Goal: Information Seeking & Learning: Learn about a topic

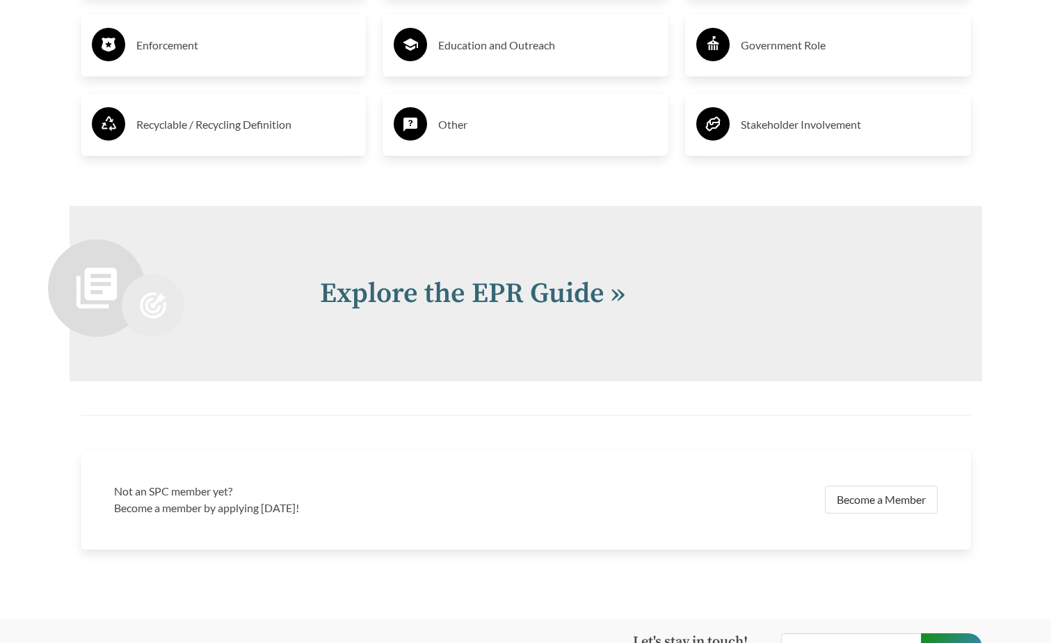
scroll to position [2993, 0]
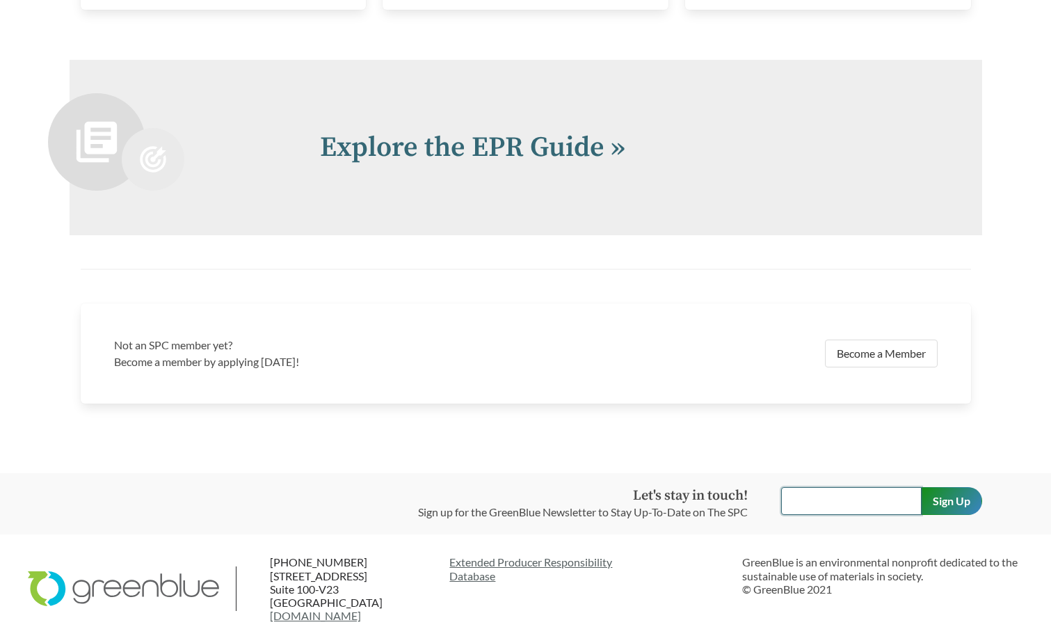
click at [803, 502] on input "text" at bounding box center [851, 501] width 141 height 28
click at [956, 509] on input "Sign Up" at bounding box center [951, 501] width 61 height 28
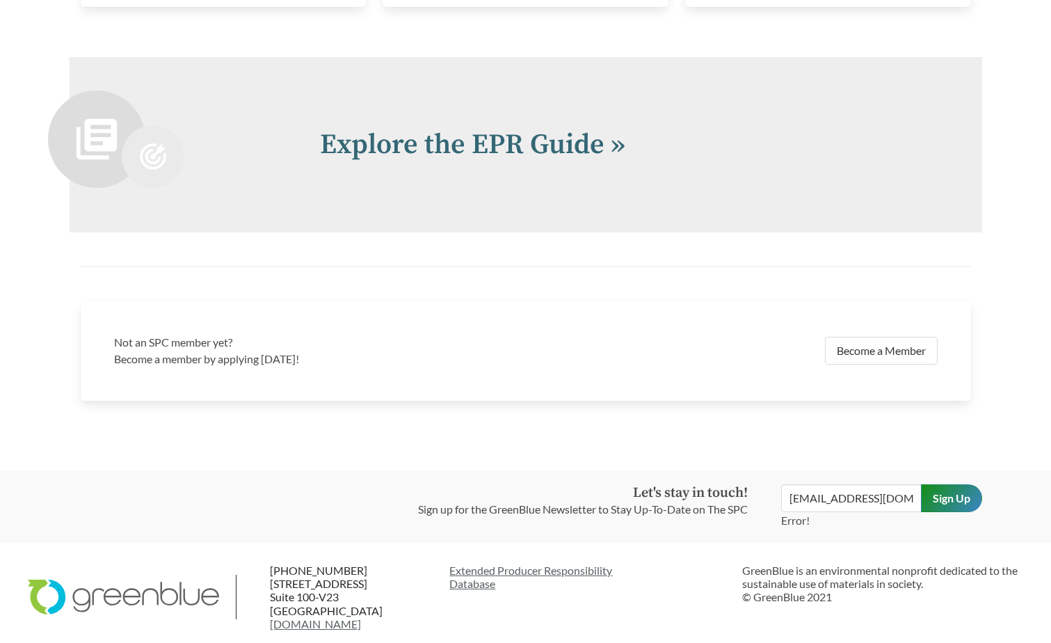
click at [839, 524] on p "Error!" at bounding box center [851, 520] width 141 height 17
click at [896, 507] on input "[EMAIL_ADDRESS][DOMAIN_NAME]" at bounding box center [851, 498] width 141 height 28
click at [946, 501] on input "Sign Up" at bounding box center [951, 498] width 61 height 28
click at [909, 502] on input "[EMAIL_ADDRESS][DOMAIN_NAME]" at bounding box center [851, 498] width 141 height 28
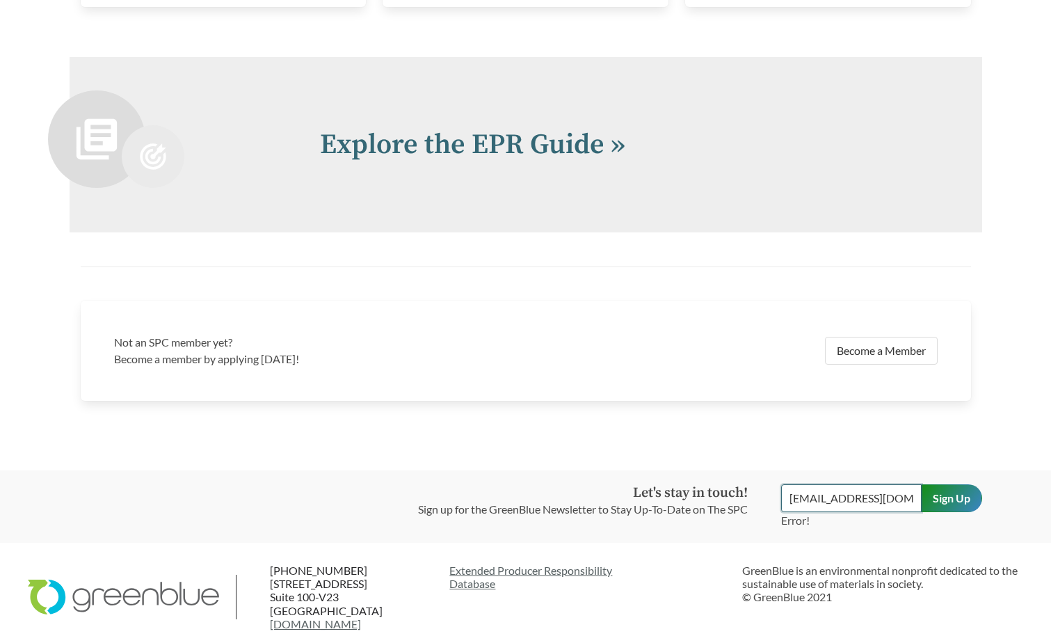
drag, startPoint x: 909, startPoint y: 502, endPoint x: 731, endPoint y: 508, distance: 177.5
click at [731, 508] on div "Let's stay in touch! Sign up for the GreenBlue Newsletter to Stay Up-To-Date on…" at bounding box center [525, 506] width 935 height 45
type input "[EMAIL_ADDRESS][DOMAIN_NAME]"
click at [956, 510] on input "Sign Up" at bounding box center [951, 498] width 61 height 28
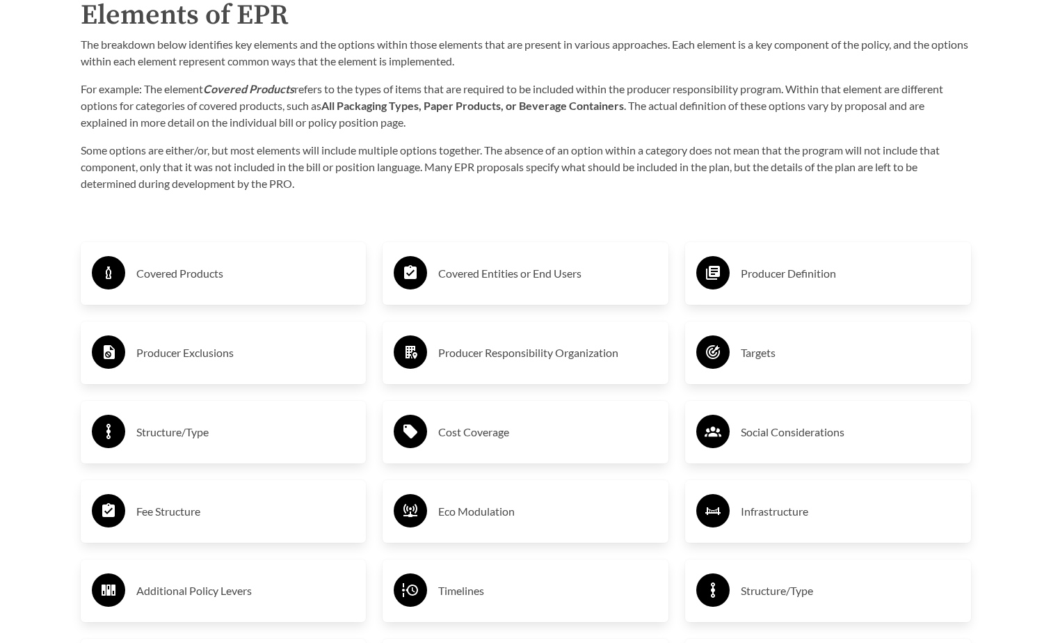
scroll to position [2228, 0]
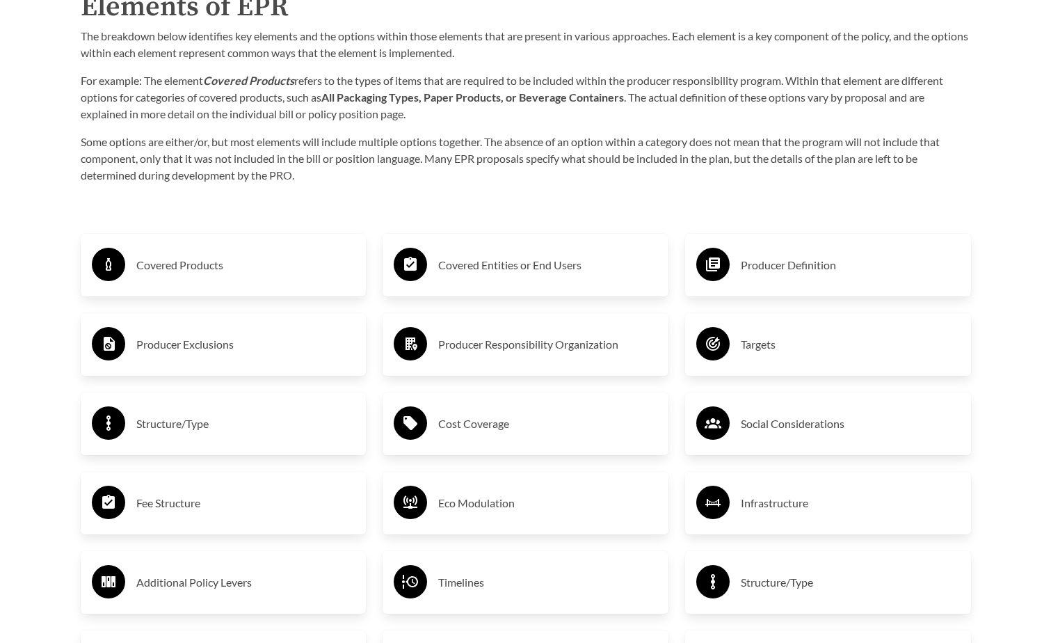
click at [239, 275] on h3 "Covered Products" at bounding box center [245, 265] width 219 height 22
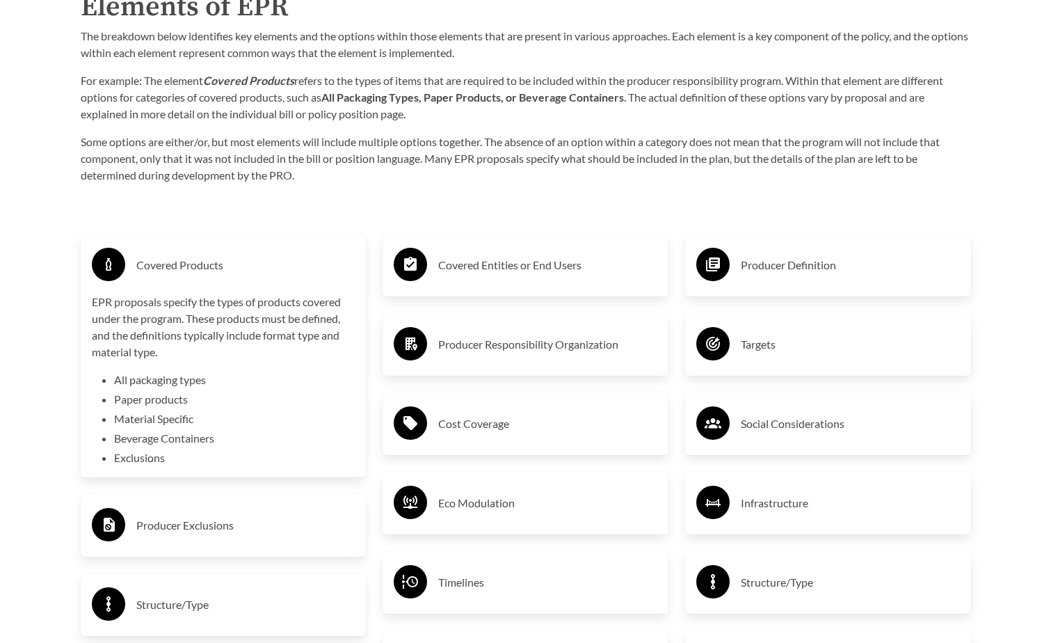
click at [239, 275] on h3 "Covered Products" at bounding box center [245, 265] width 219 height 22
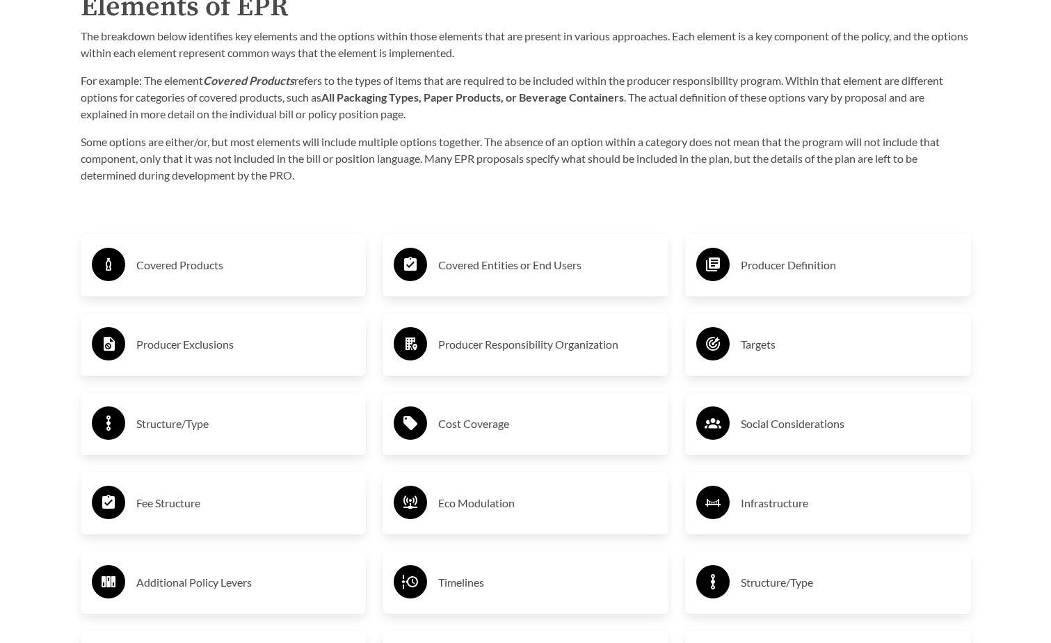
click at [241, 333] on div "Producer Exclusions" at bounding box center [224, 344] width 264 height 40
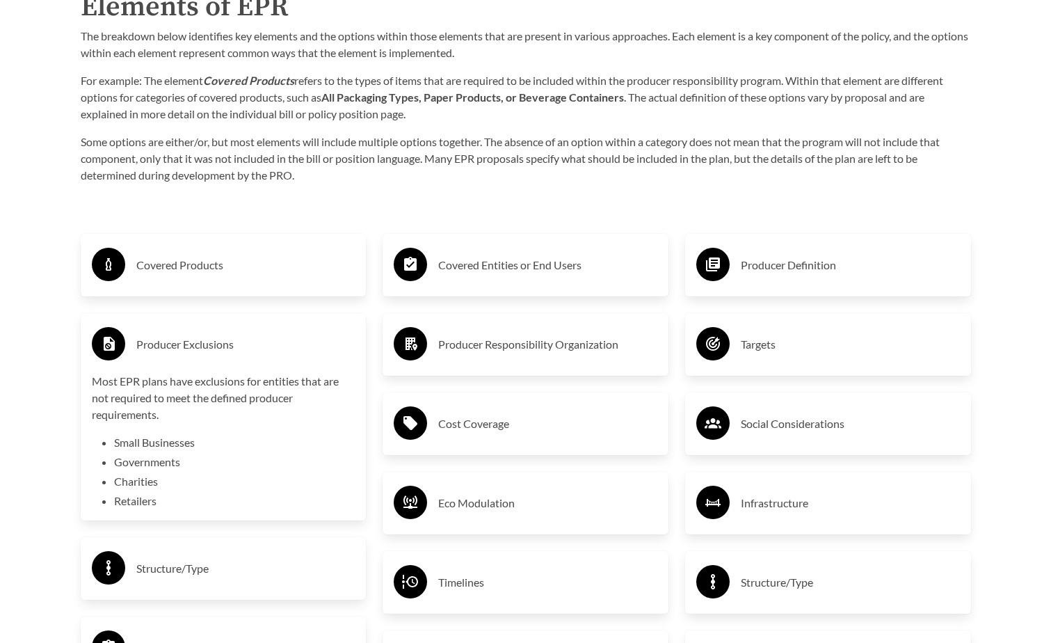
click at [241, 333] on div "Producer Exclusions" at bounding box center [224, 344] width 264 height 40
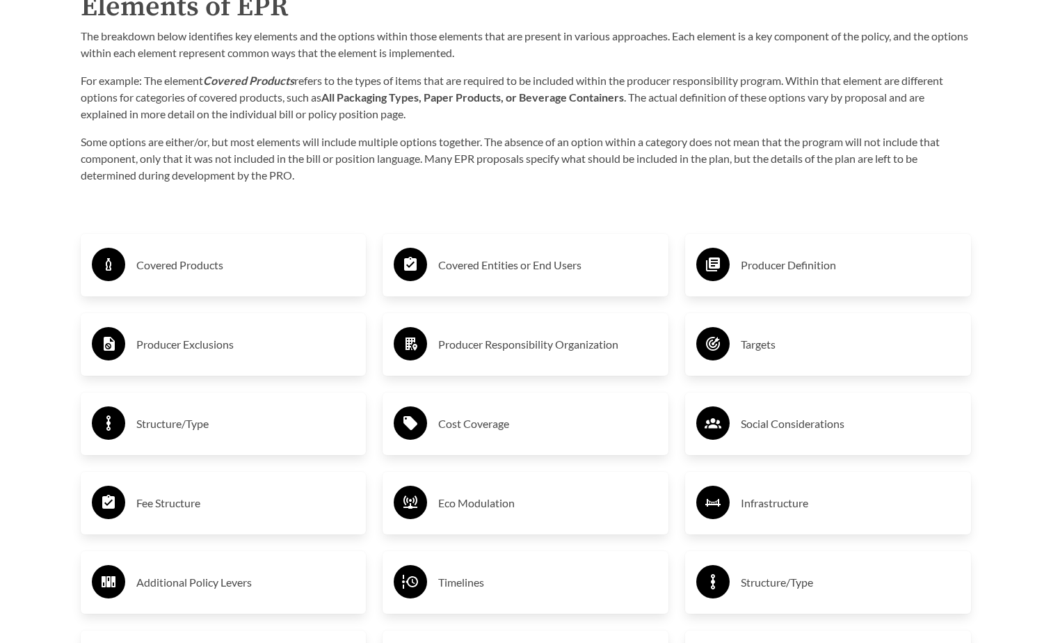
click at [225, 513] on h3 "Fee Structure" at bounding box center [245, 503] width 219 height 22
click at [225, 511] on h3 "Fee Structure" at bounding box center [245, 503] width 219 height 22
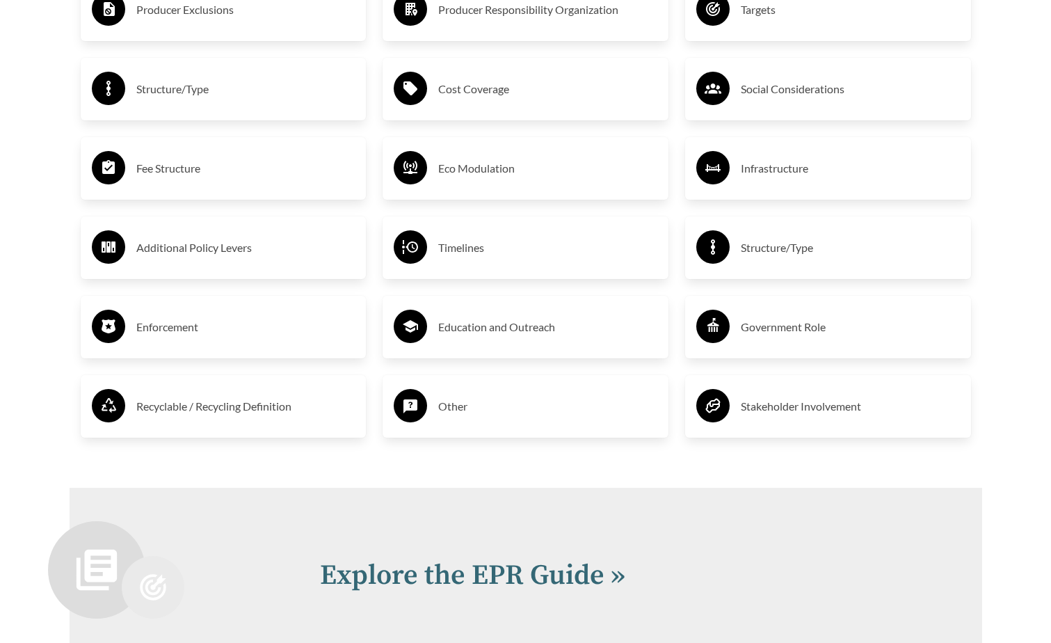
scroll to position [2576, 0]
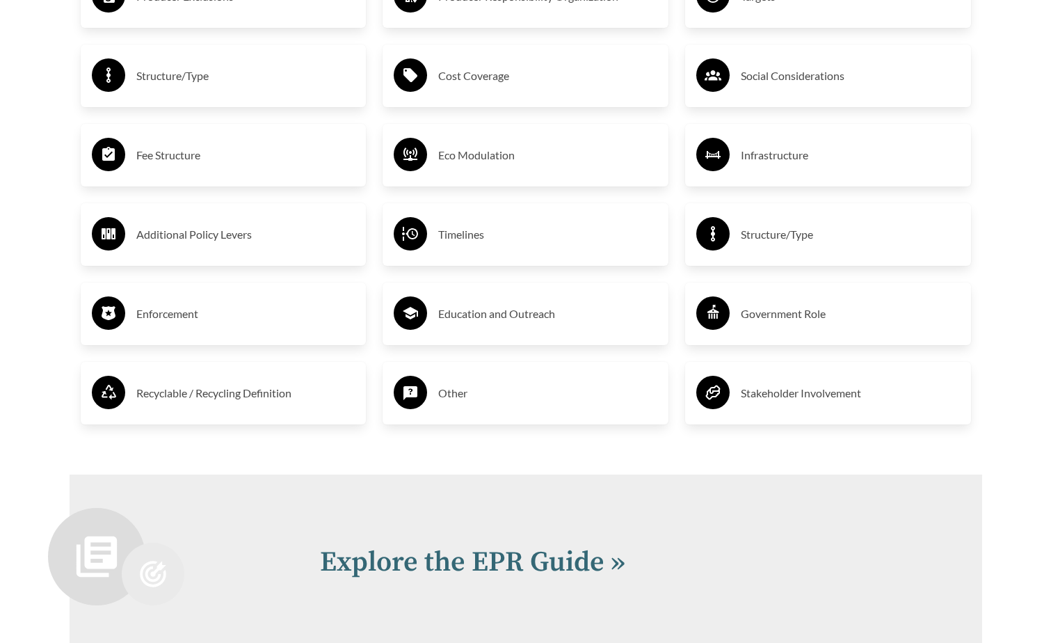
click at [495, 249] on div "Timelines" at bounding box center [526, 234] width 264 height 40
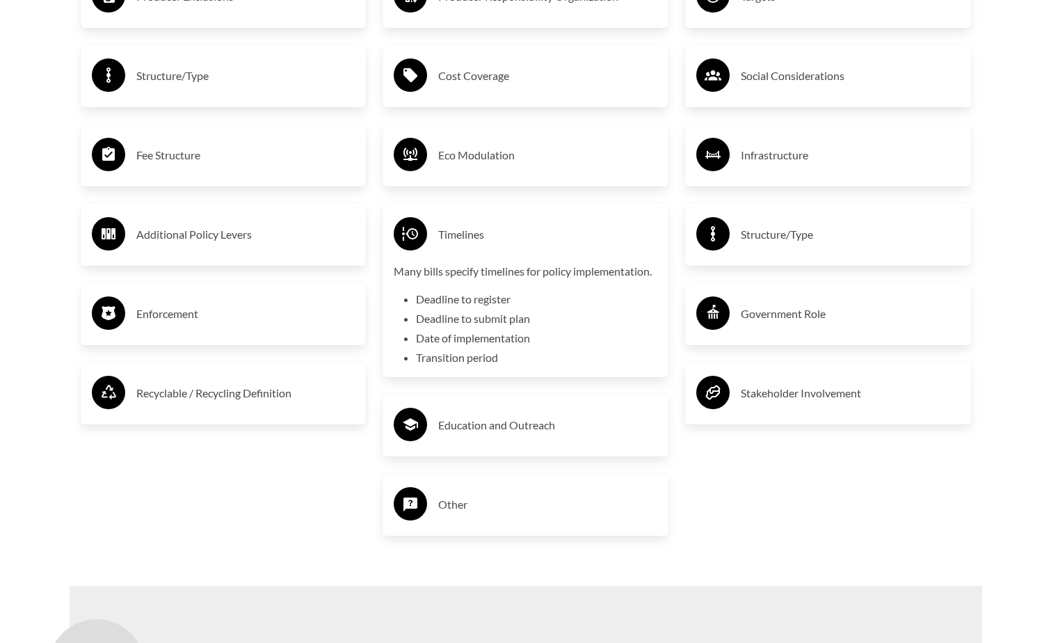
click at [495, 249] on div "Timelines" at bounding box center [526, 234] width 264 height 40
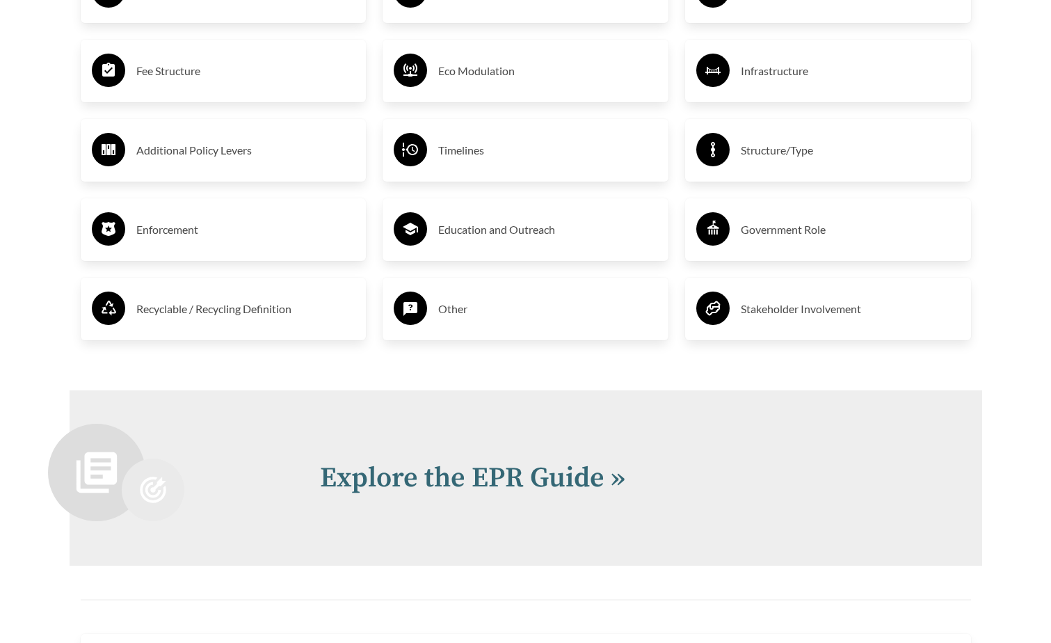
scroll to position [2785, 0]
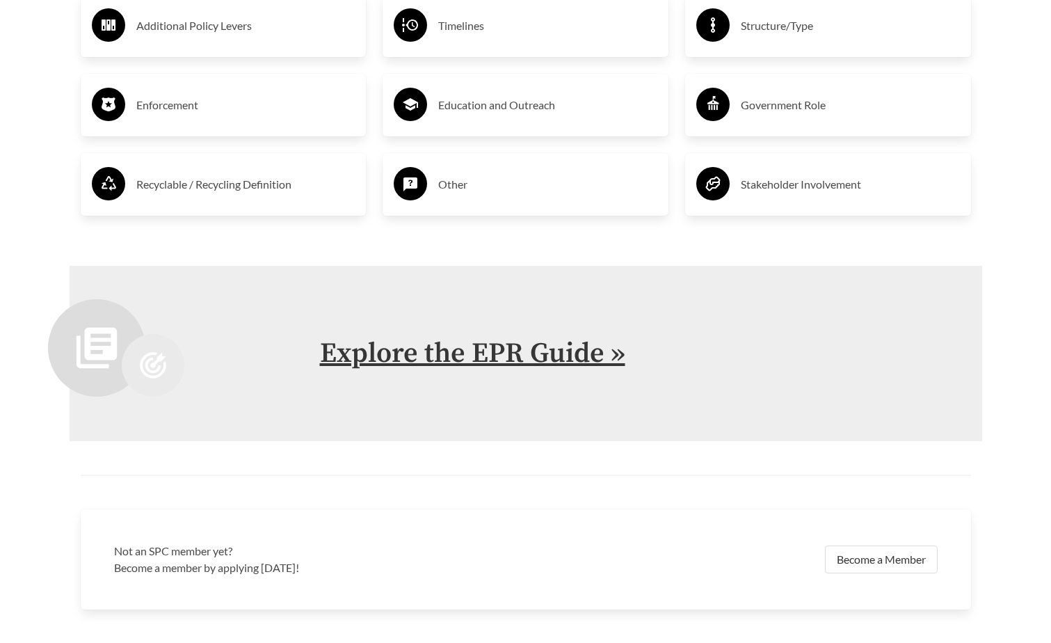
click at [461, 359] on link "Explore the EPR Guide »" at bounding box center [472, 353] width 305 height 35
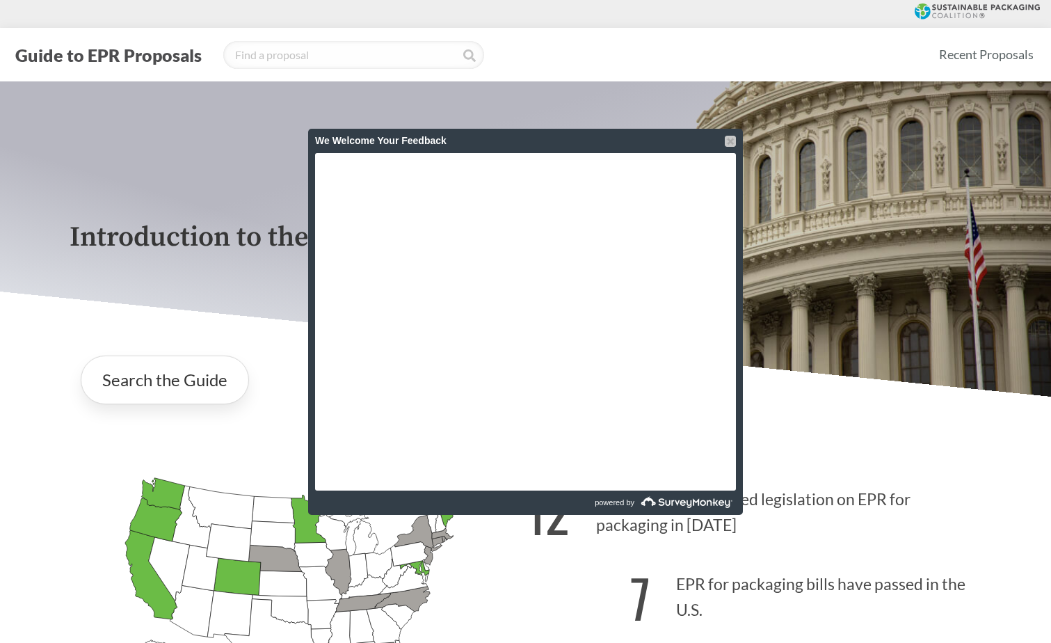
click at [727, 136] on div at bounding box center [730, 141] width 11 height 11
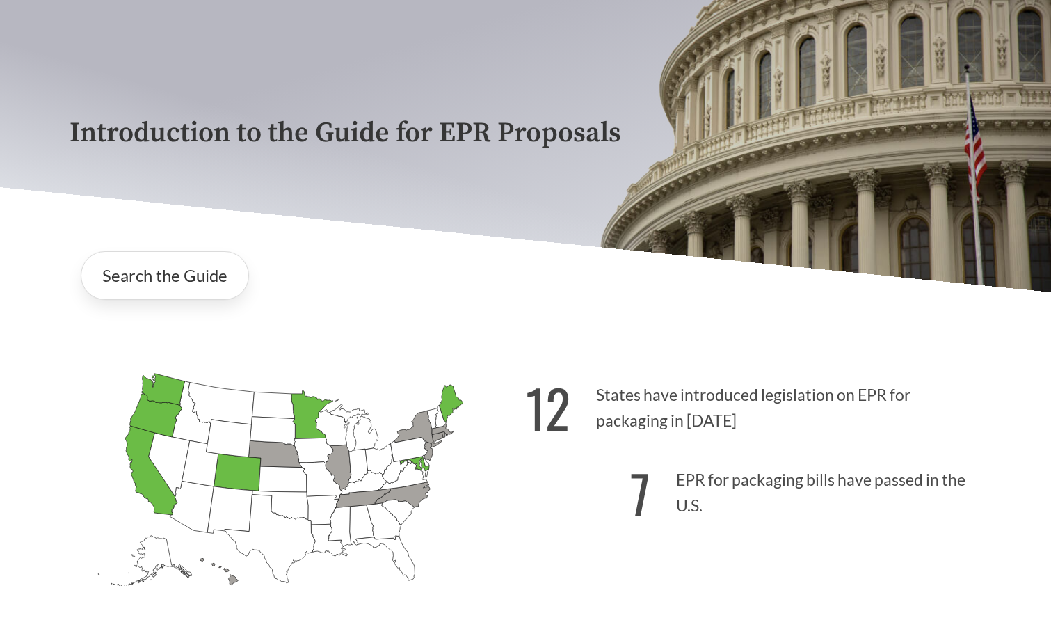
scroll to position [139, 0]
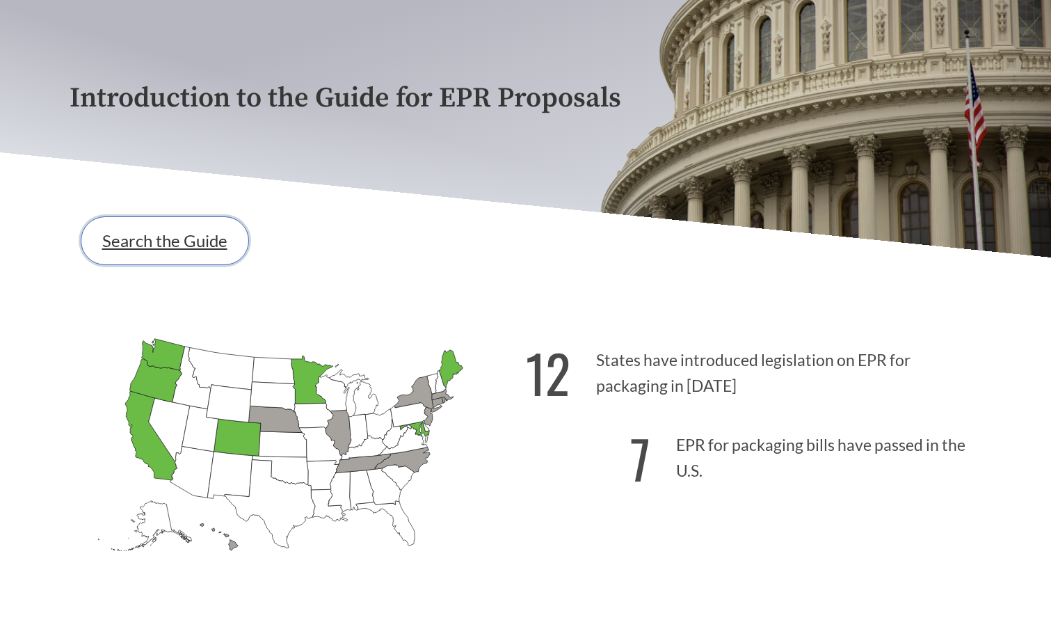
click at [172, 251] on link "Search the Guide" at bounding box center [165, 240] width 168 height 49
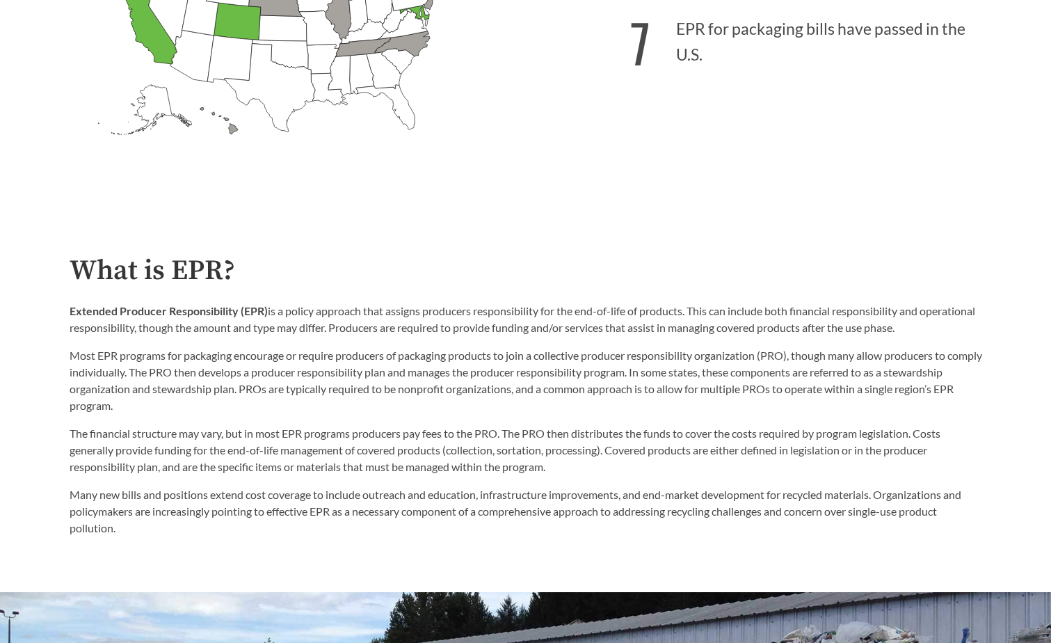
scroll to position [557, 0]
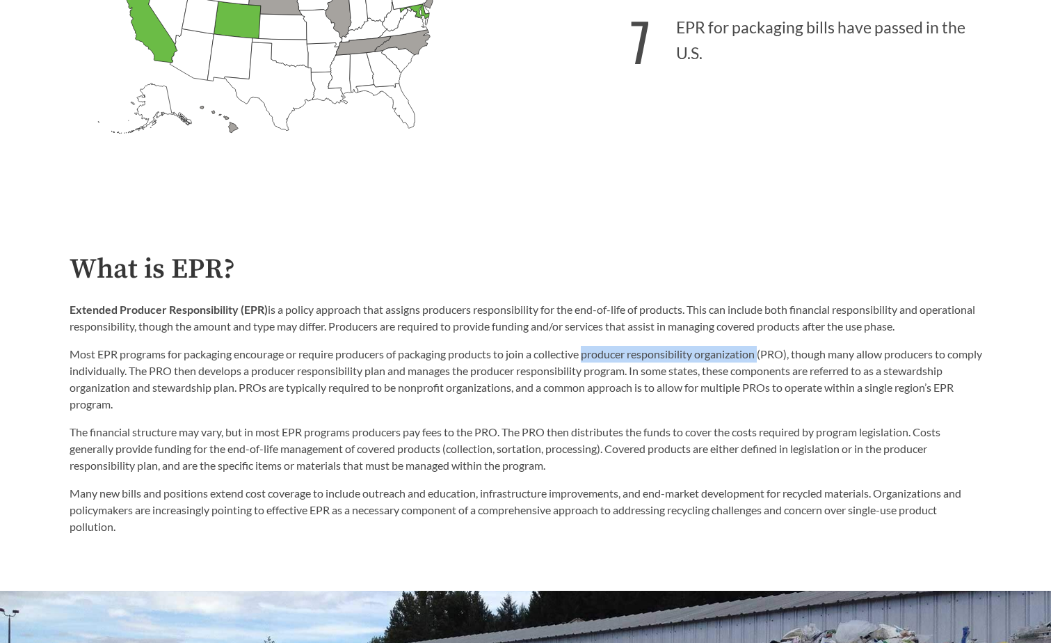
drag, startPoint x: 591, startPoint y: 358, endPoint x: 769, endPoint y: 362, distance: 177.5
click at [769, 362] on p "Most EPR programs for packaging encourage or require producers of packaging pro…" at bounding box center [526, 379] width 913 height 67
drag, startPoint x: 769, startPoint y: 362, endPoint x: 695, endPoint y: 363, distance: 73.8
copy p "producer responsibility organization"
click at [303, 374] on p "Most EPR programs for packaging encourage or require producers of packaging pro…" at bounding box center [526, 379] width 913 height 67
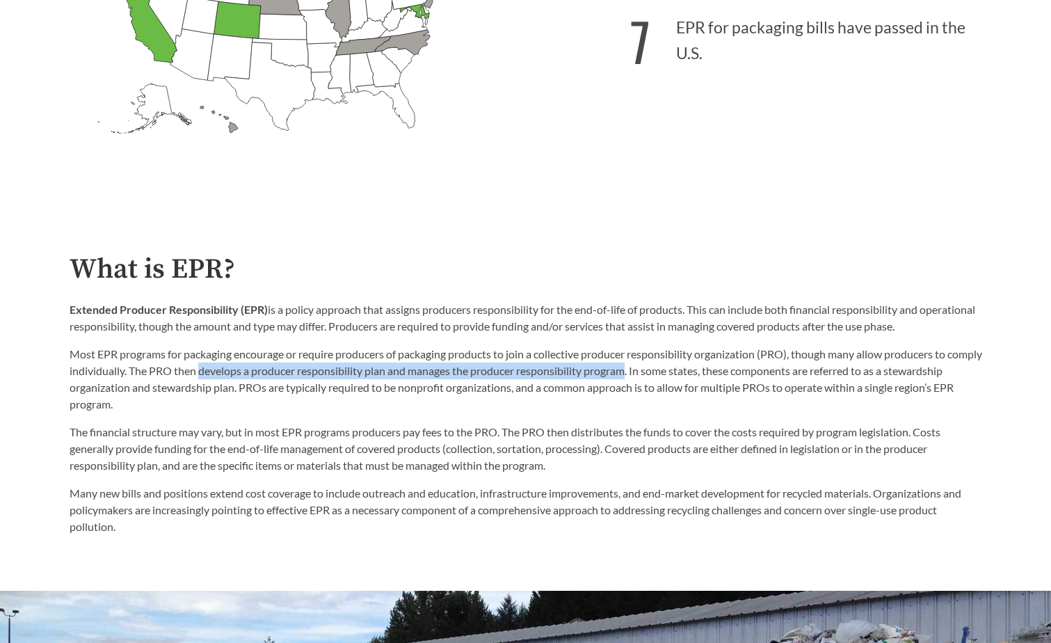
drag, startPoint x: 239, startPoint y: 373, endPoint x: 669, endPoint y: 379, distance: 429.4
click at [669, 379] on p "Most EPR programs for packaging encourage or require producers of packaging pro…" at bounding box center [526, 379] width 913 height 67
copy p "develops a producer responsibility [PERSON_NAME] and manages the producer respo…"
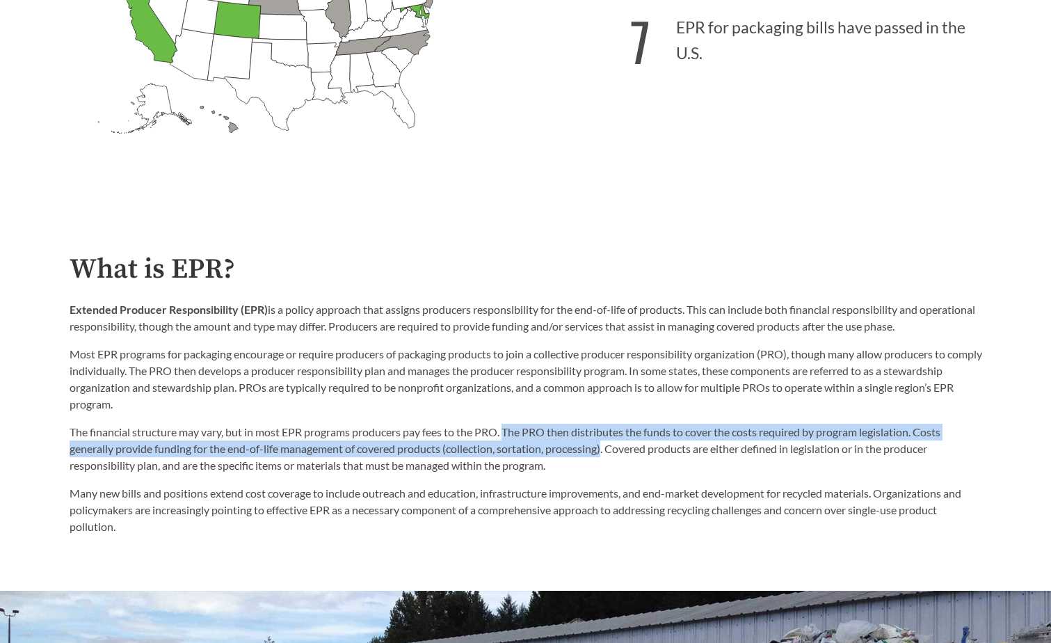
drag, startPoint x: 510, startPoint y: 436, endPoint x: 607, endPoint y: 451, distance: 97.9
click at [607, 451] on p "The financial structure may vary, but in most EPR programs producers pay fees t…" at bounding box center [526, 449] width 913 height 50
drag, startPoint x: 607, startPoint y: 451, endPoint x: 561, endPoint y: 451, distance: 45.9
copy p "The PRO then distributes the funds to cover the costs required by program legis…"
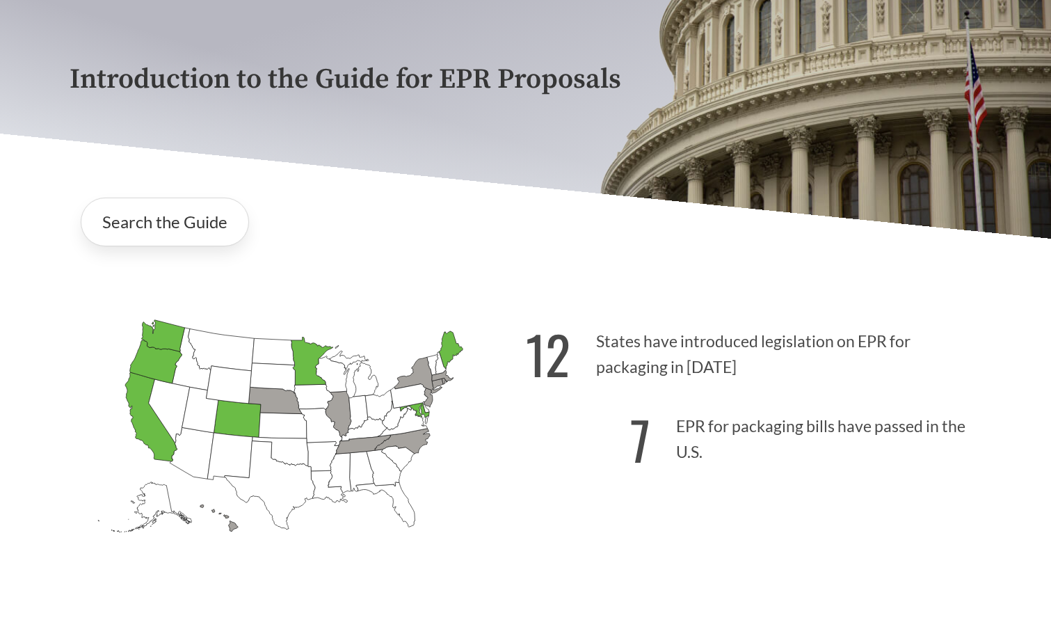
scroll to position [0, 0]
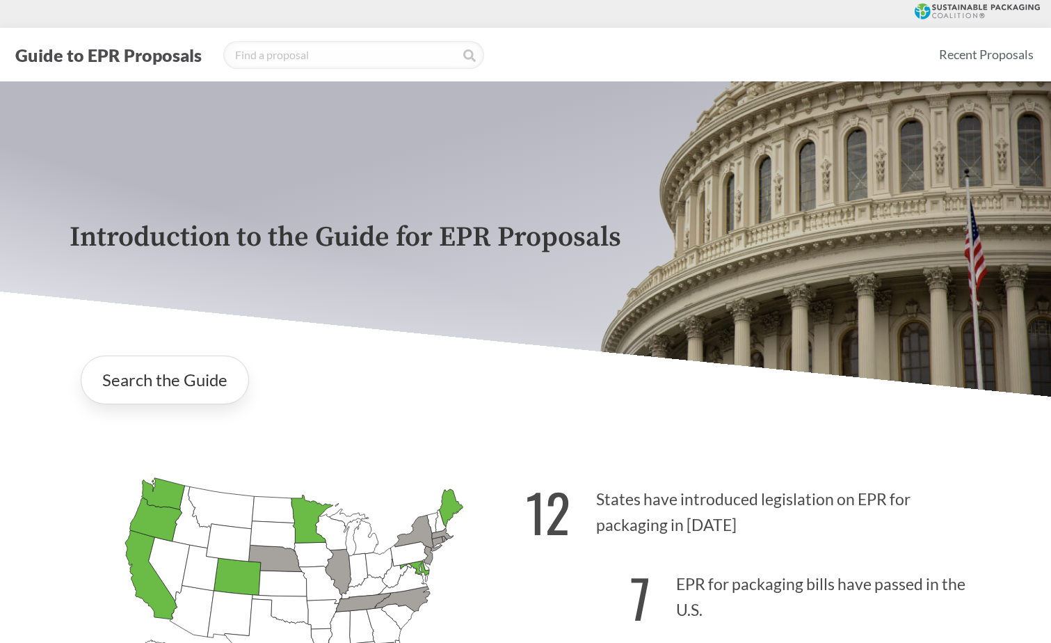
click at [70, 56] on button "Guide to EPR Proposals" at bounding box center [108, 55] width 195 height 22
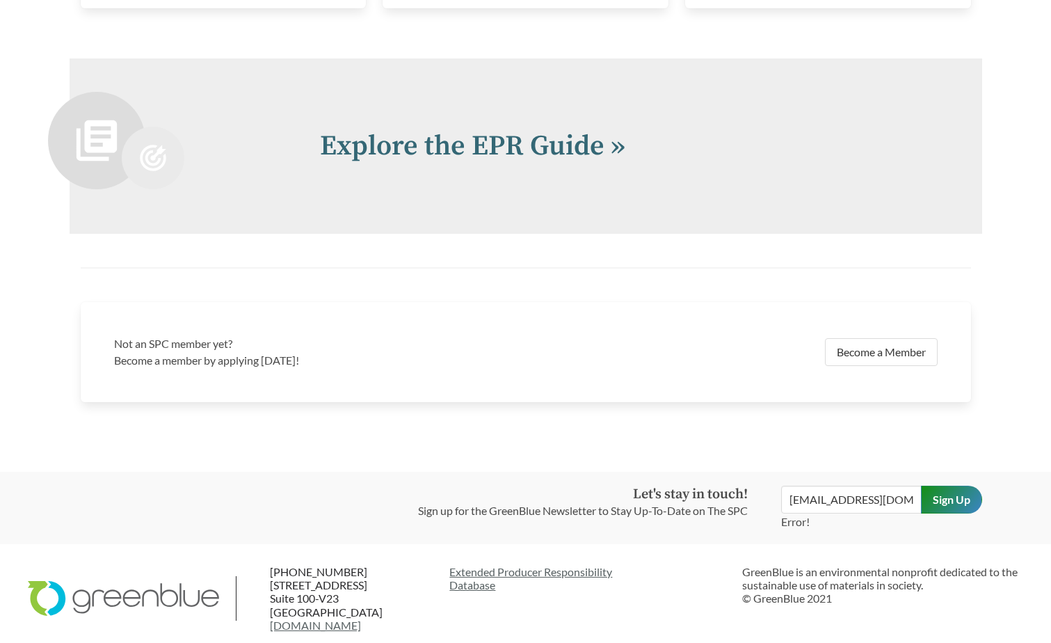
scroll to position [3005, 0]
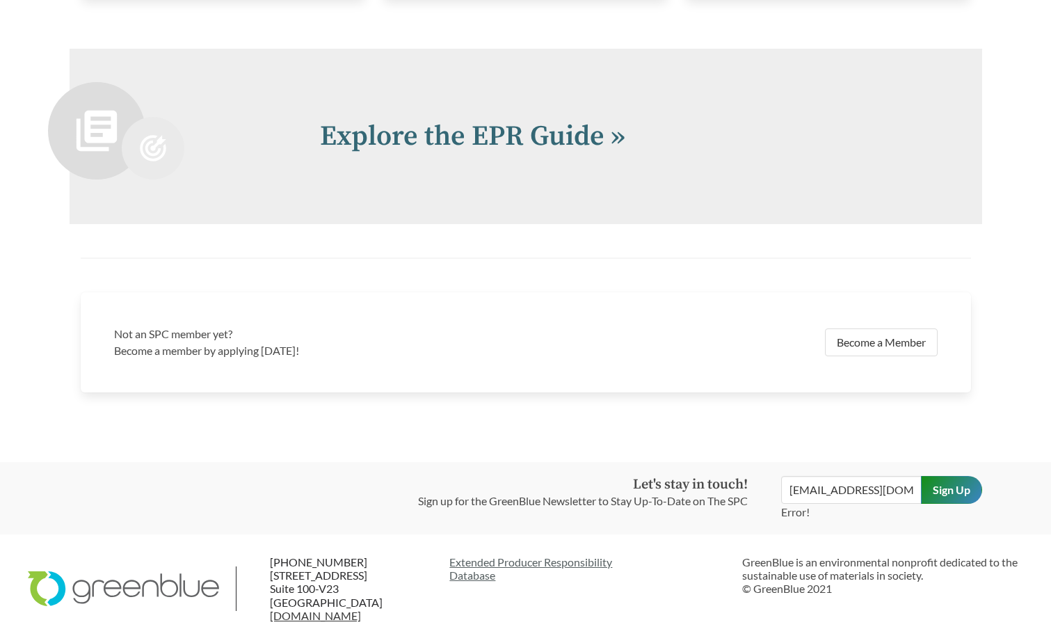
click at [321, 616] on link "[DOMAIN_NAME]" at bounding box center [315, 615] width 91 height 13
